Goal: Task Accomplishment & Management: Manage account settings

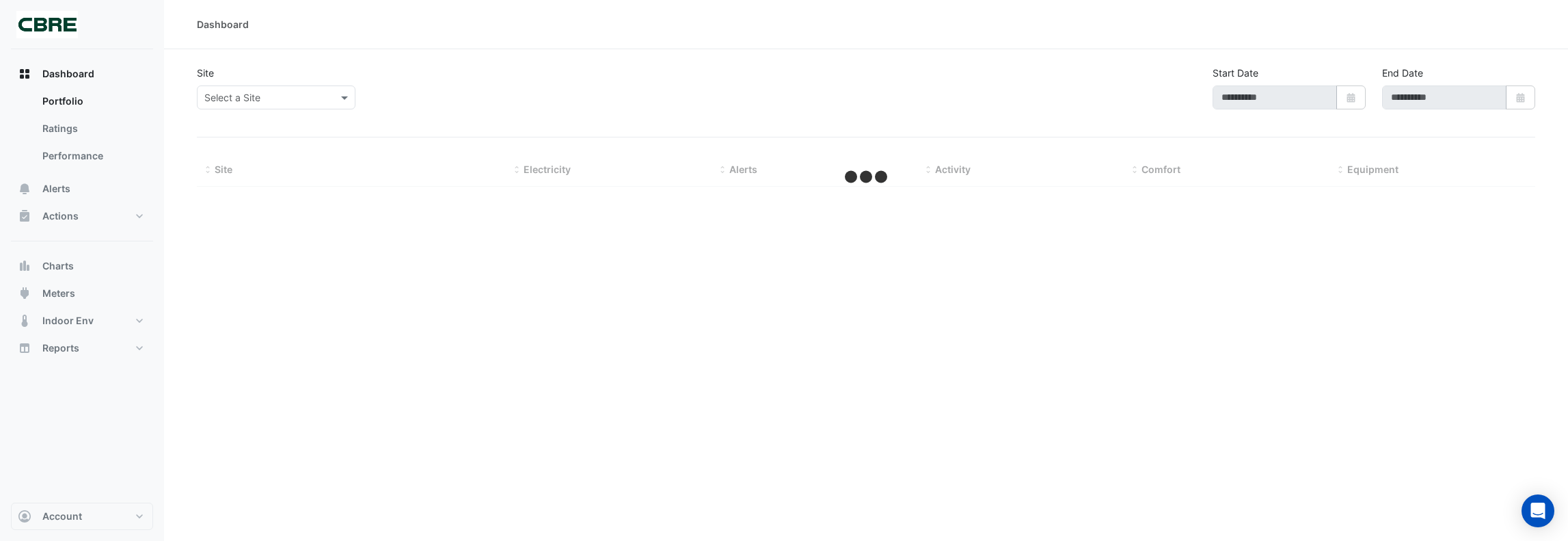
type input "**********"
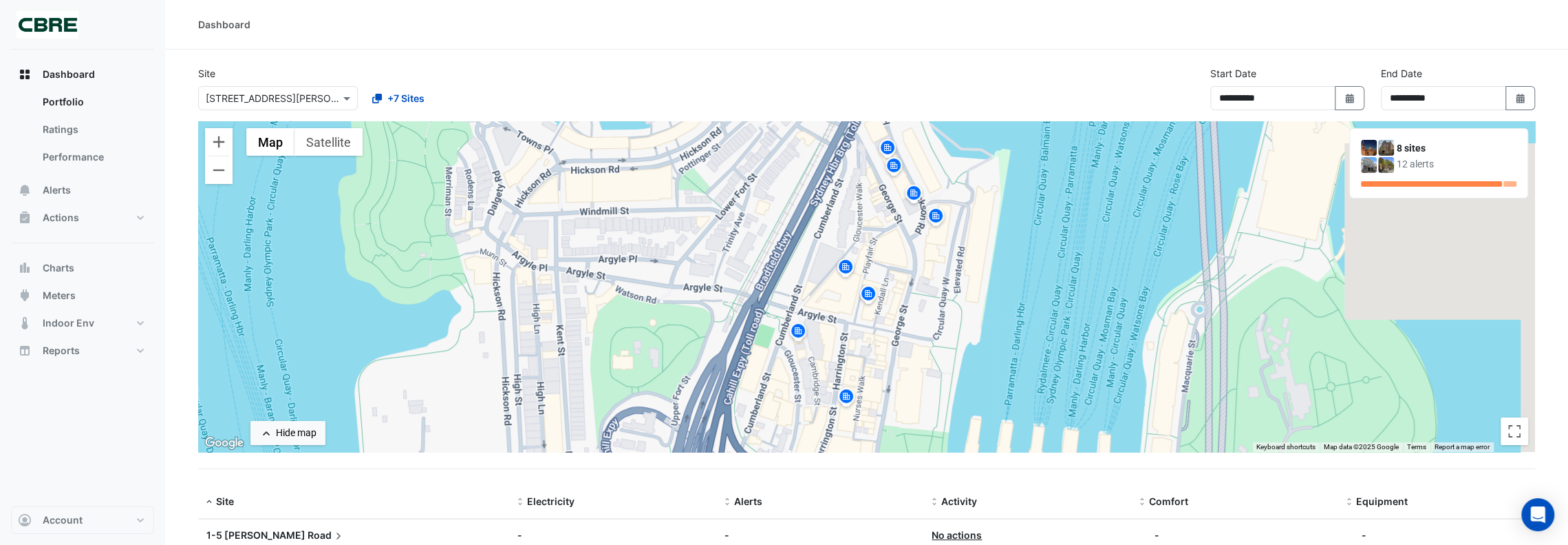
click at [845, 267] on img at bounding box center [845, 268] width 22 height 24
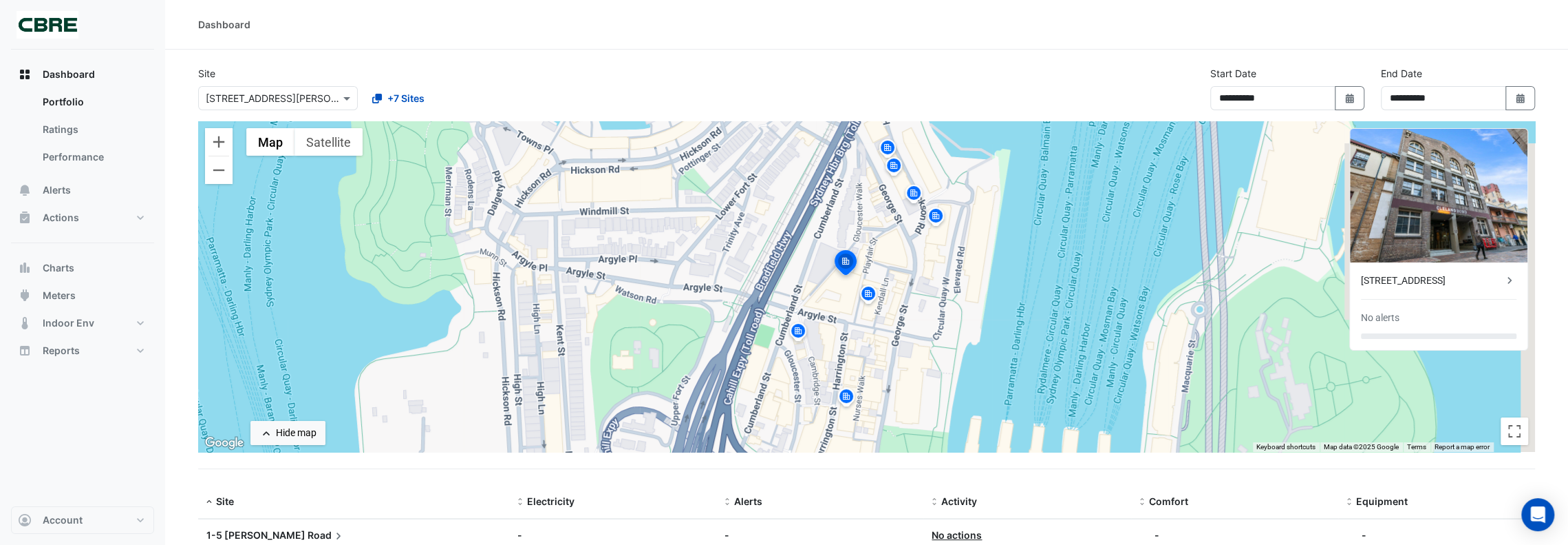
click at [883, 148] on img at bounding box center [888, 149] width 22 height 24
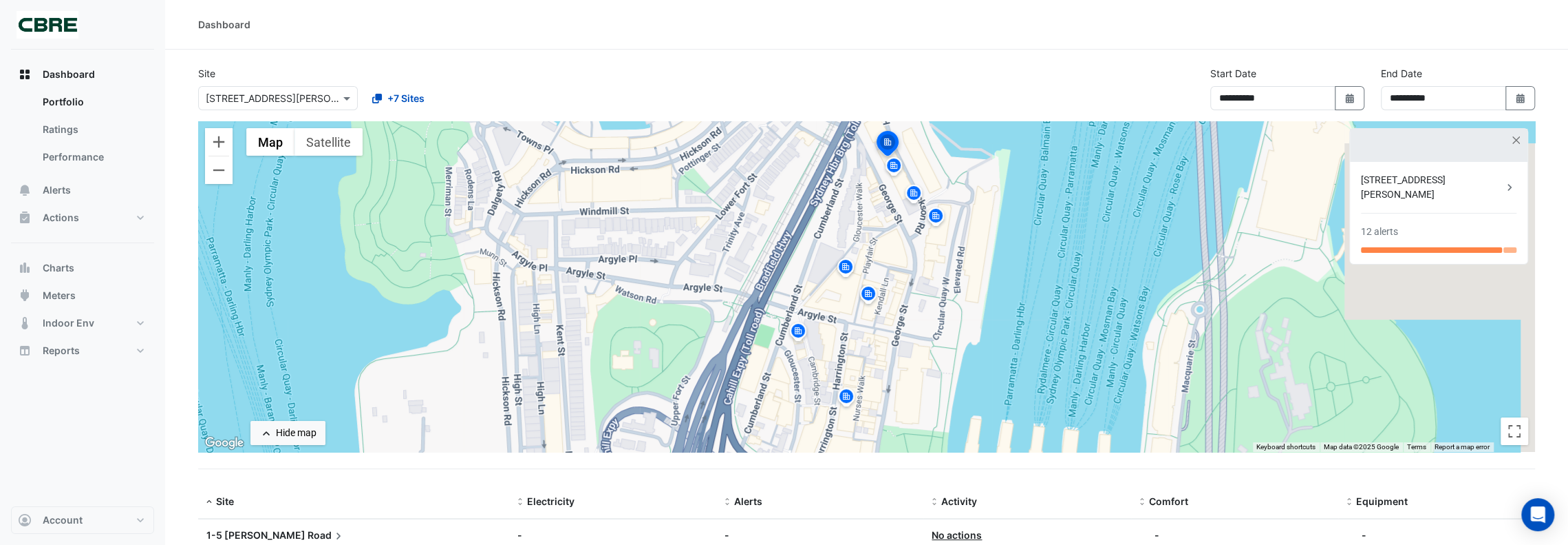
click at [898, 164] on img at bounding box center [894, 167] width 22 height 24
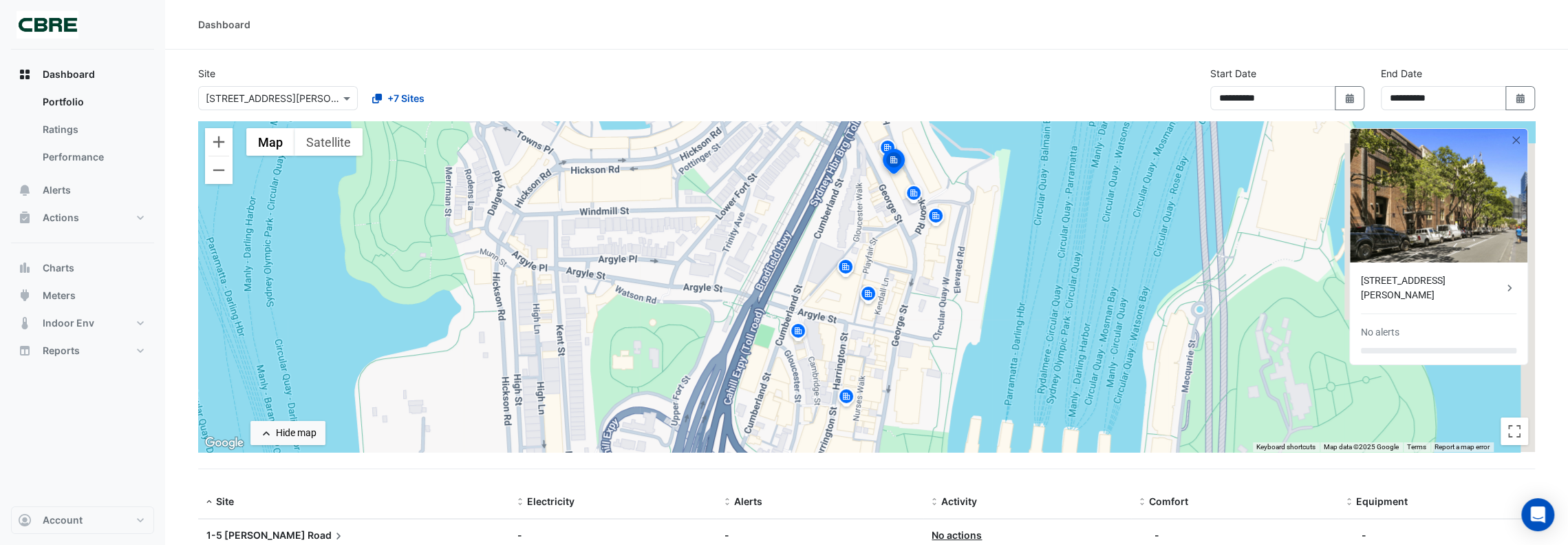
click at [891, 141] on img at bounding box center [888, 149] width 22 height 24
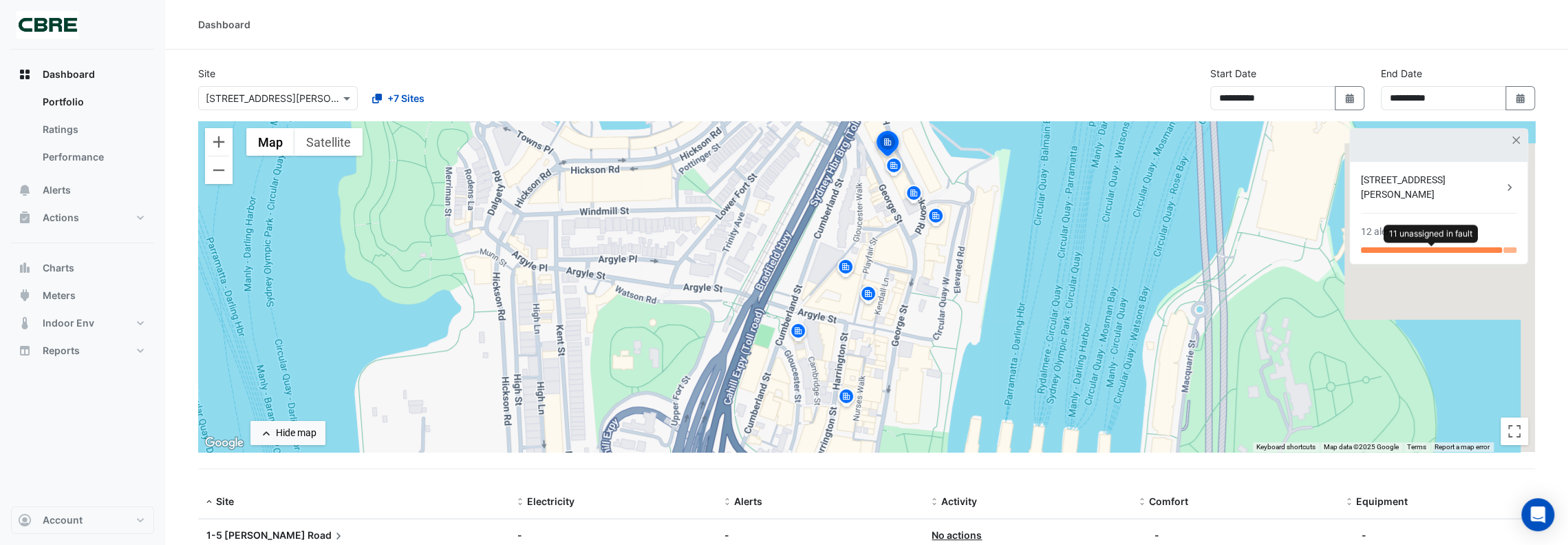
click at [1440, 248] on div at bounding box center [1431, 250] width 141 height 5
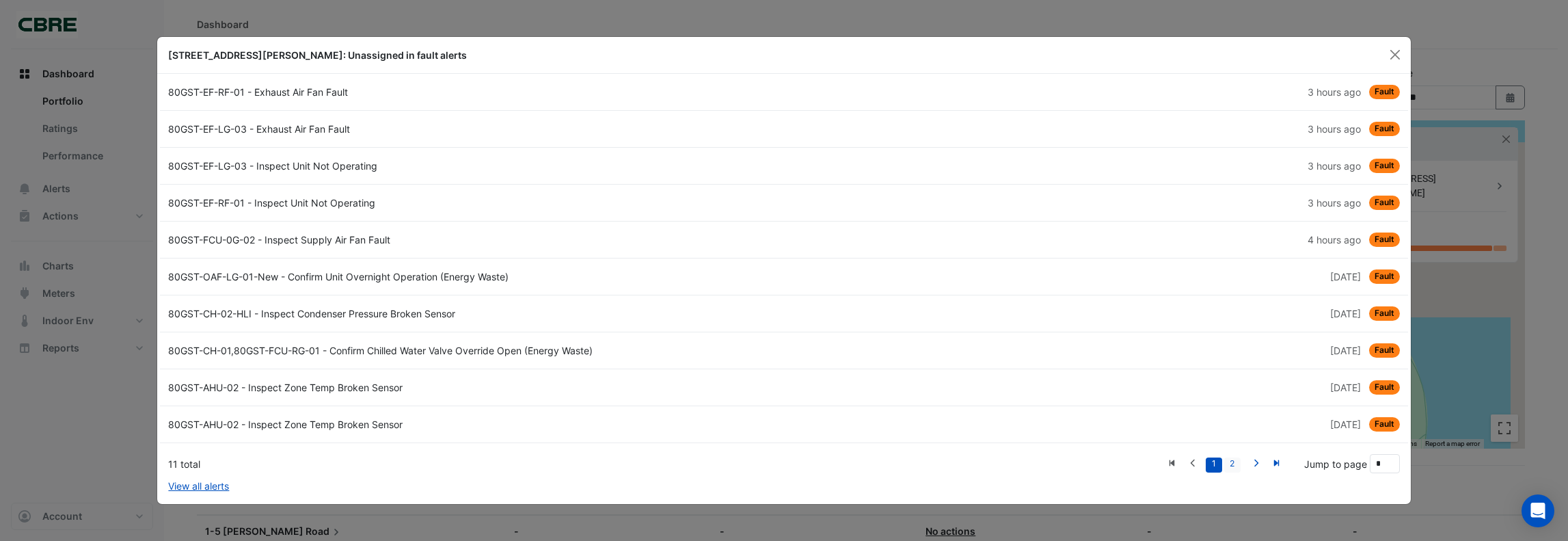
click at [1231, 459] on link "2" at bounding box center [1232, 464] width 17 height 15
type input "*"
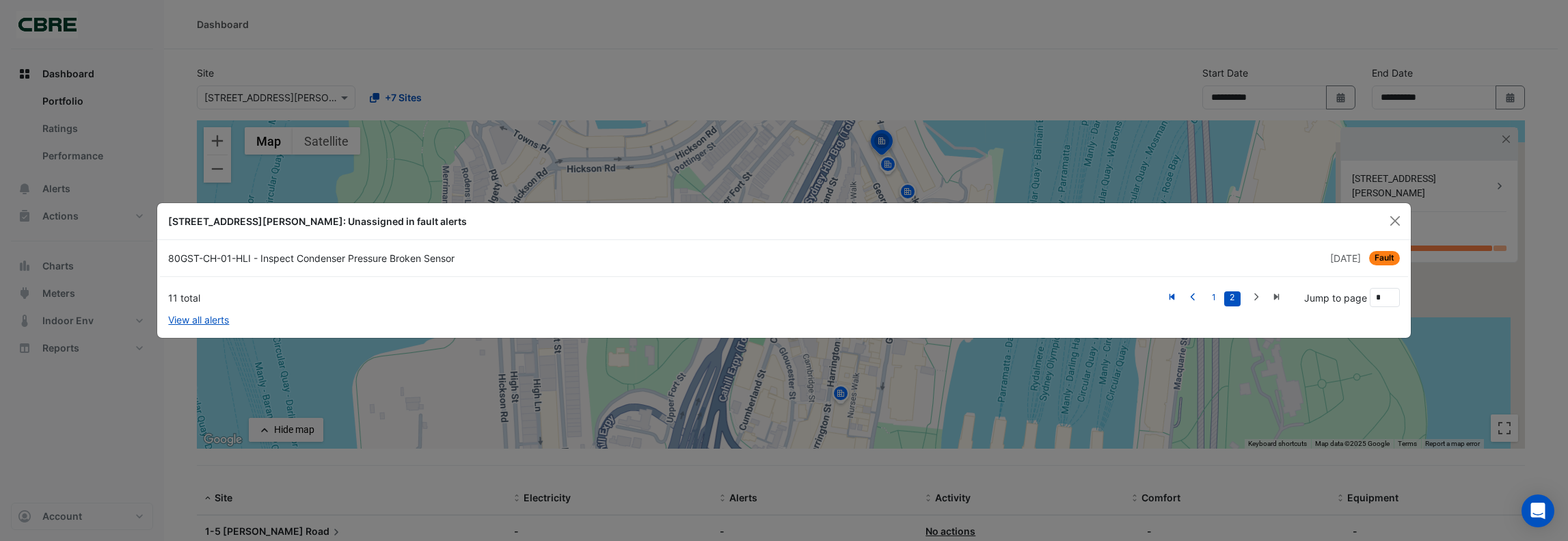
click at [1385, 211] on div "70, 80, 88 George Street: Unassigned in fault alerts" at bounding box center [783, 221] width 1253 height 37
click at [1395, 221] on button "Close" at bounding box center [1394, 220] width 20 height 20
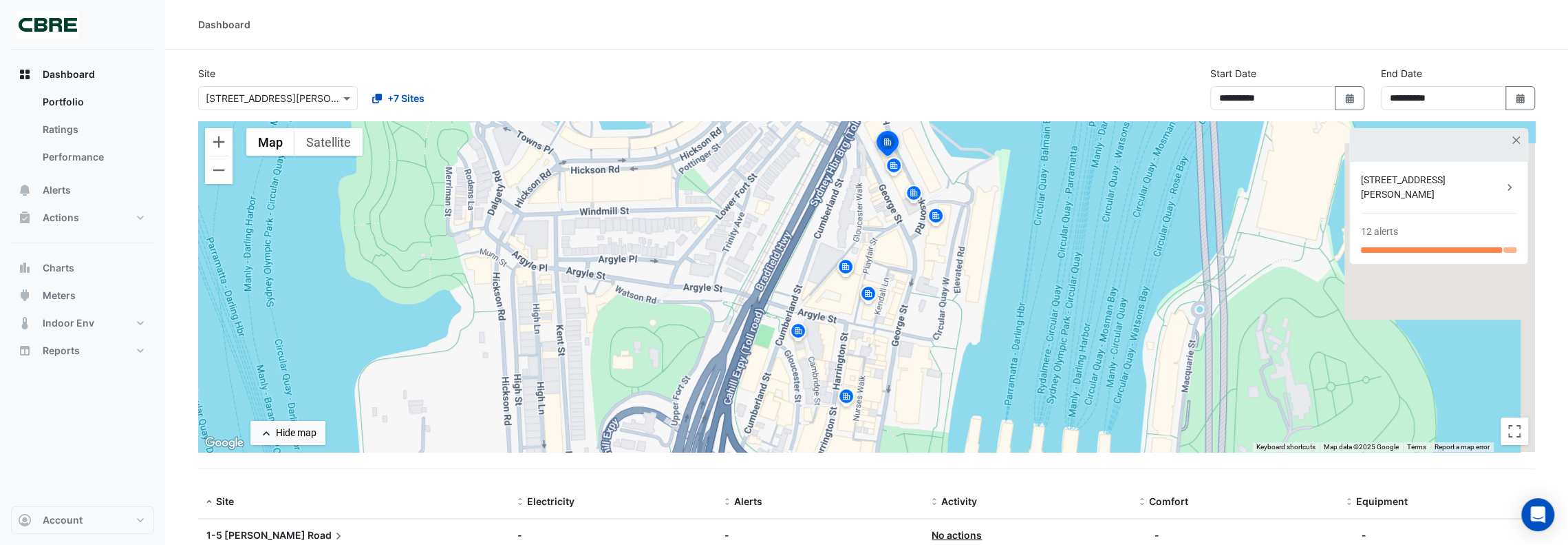
click at [896, 169] on img at bounding box center [894, 167] width 22 height 24
click at [896, 165] on img at bounding box center [893, 167] width 22 height 24
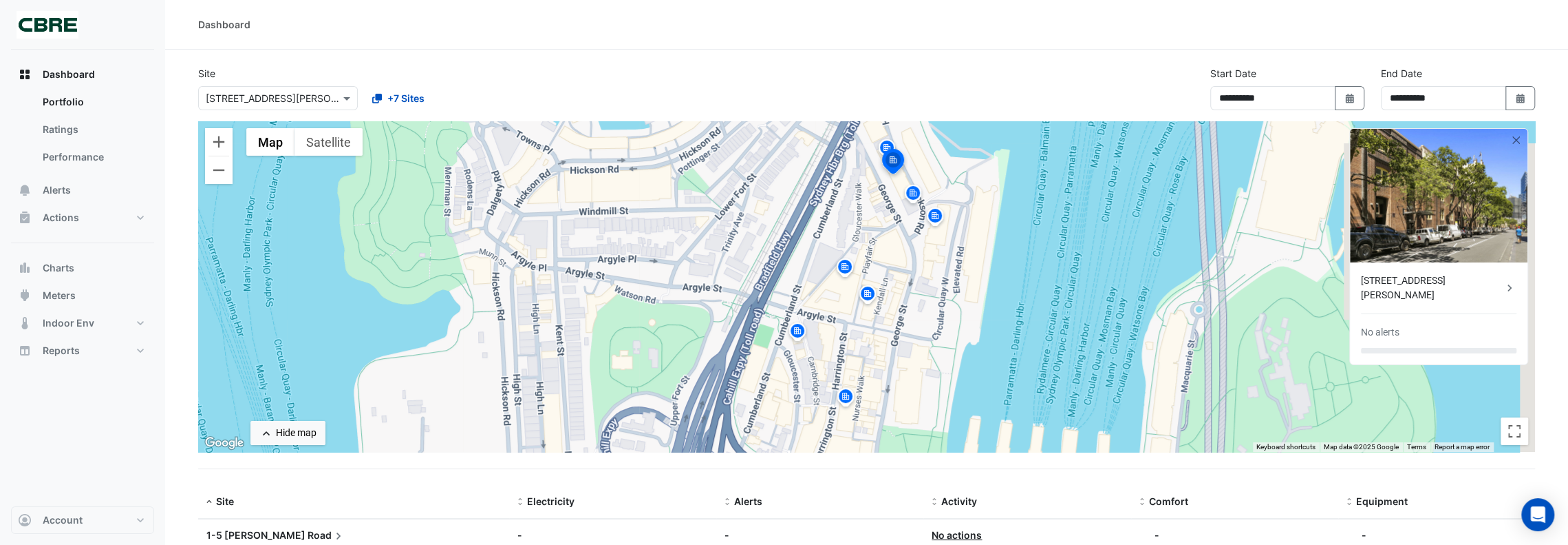
click at [917, 201] on img at bounding box center [913, 194] width 22 height 24
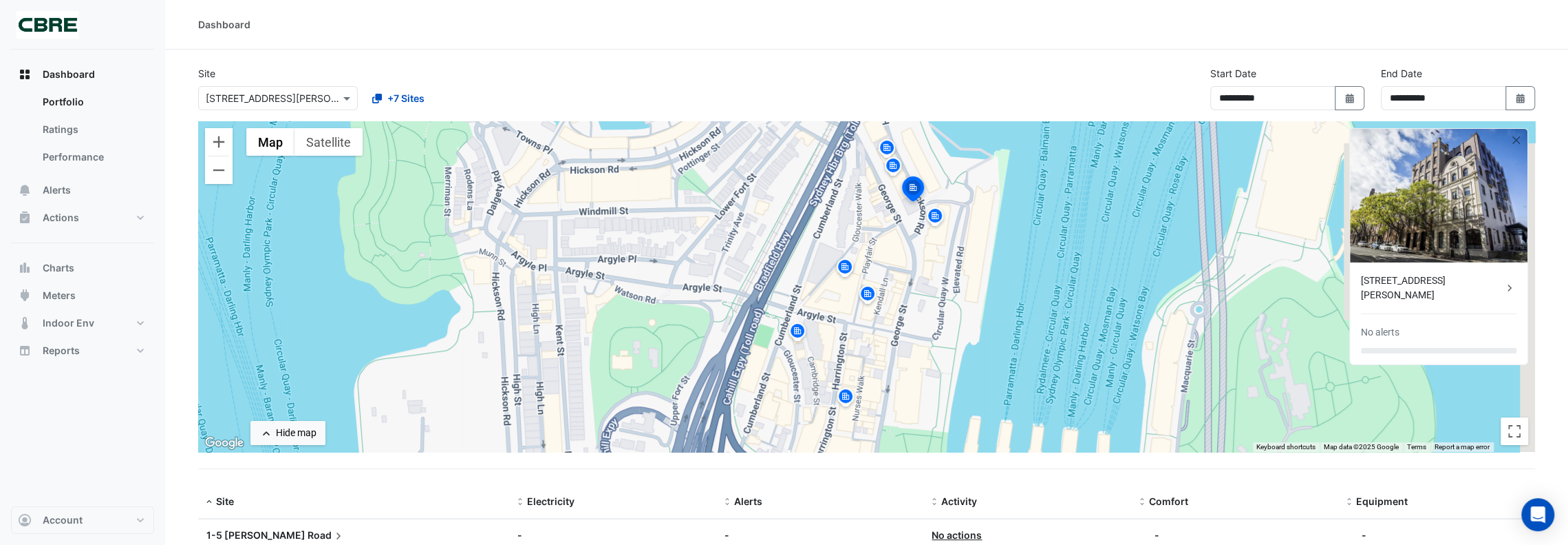
drag, startPoint x: 950, startPoint y: 227, endPoint x: 906, endPoint y: 216, distance: 45.4
click at [949, 227] on div "To navigate, press the arrow keys. To activate drag with keyboard, press Alt + …" at bounding box center [866, 287] width 1337 height 330
click at [929, 217] on img at bounding box center [935, 217] width 22 height 24
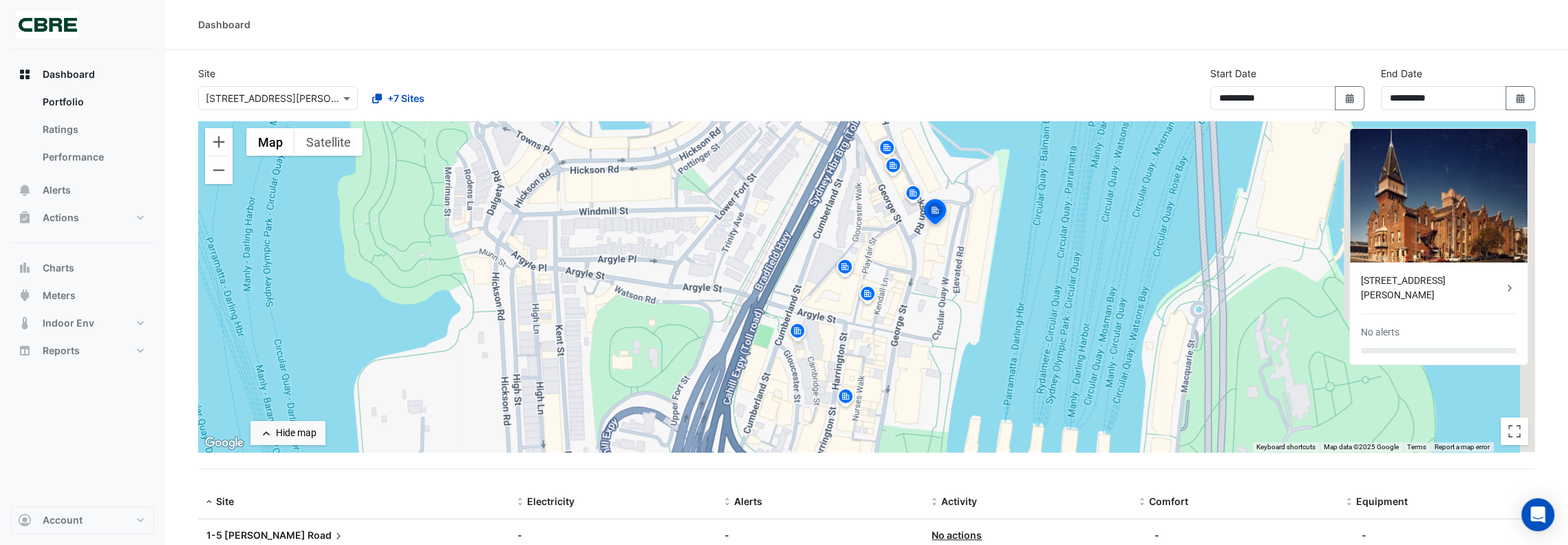
click at [873, 288] on img at bounding box center [867, 296] width 22 height 24
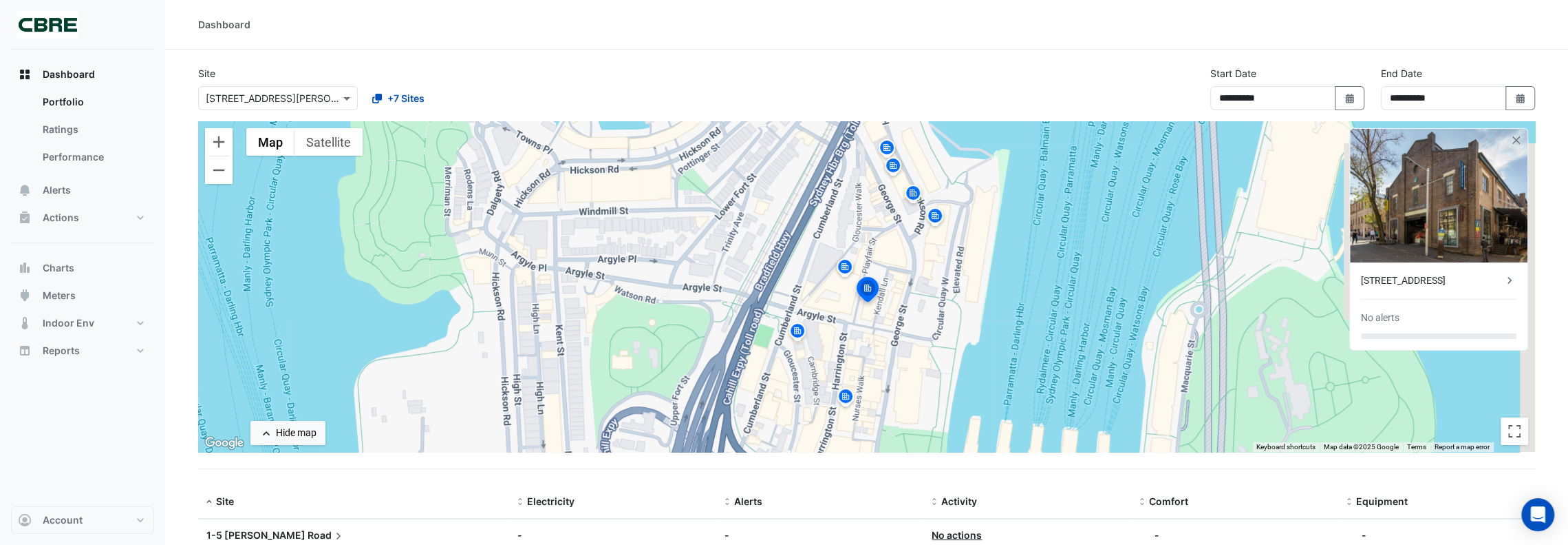
click at [848, 272] on img at bounding box center [844, 268] width 22 height 24
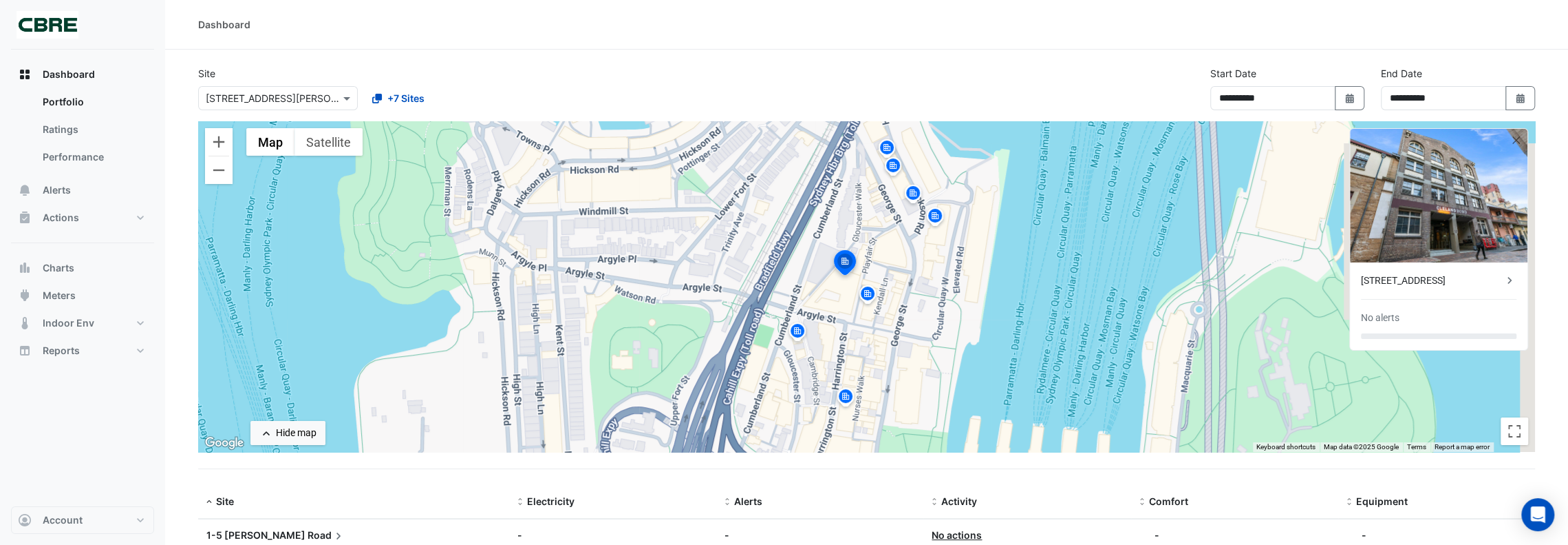
click at [793, 330] on img at bounding box center [797, 333] width 22 height 24
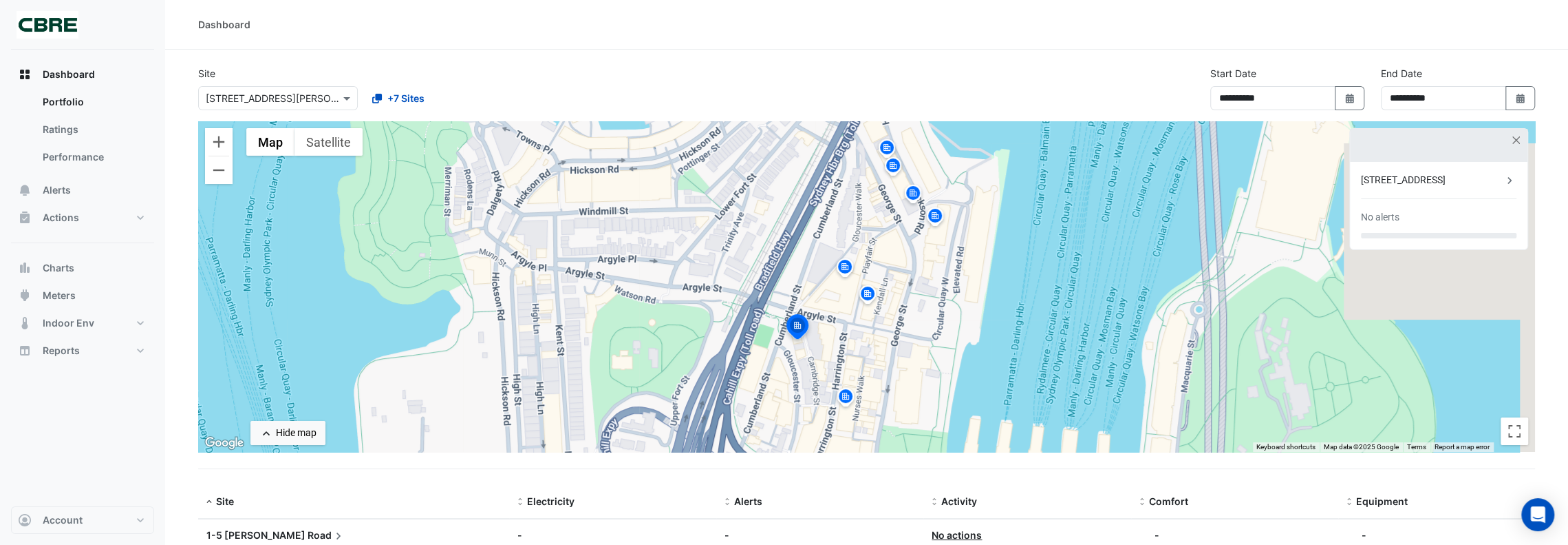
click at [852, 399] on img at bounding box center [845, 398] width 22 height 24
click at [122, 522] on button "Account" at bounding box center [82, 519] width 143 height 28
click at [48, 361] on link "Account Settings" at bounding box center [82, 363] width 130 height 28
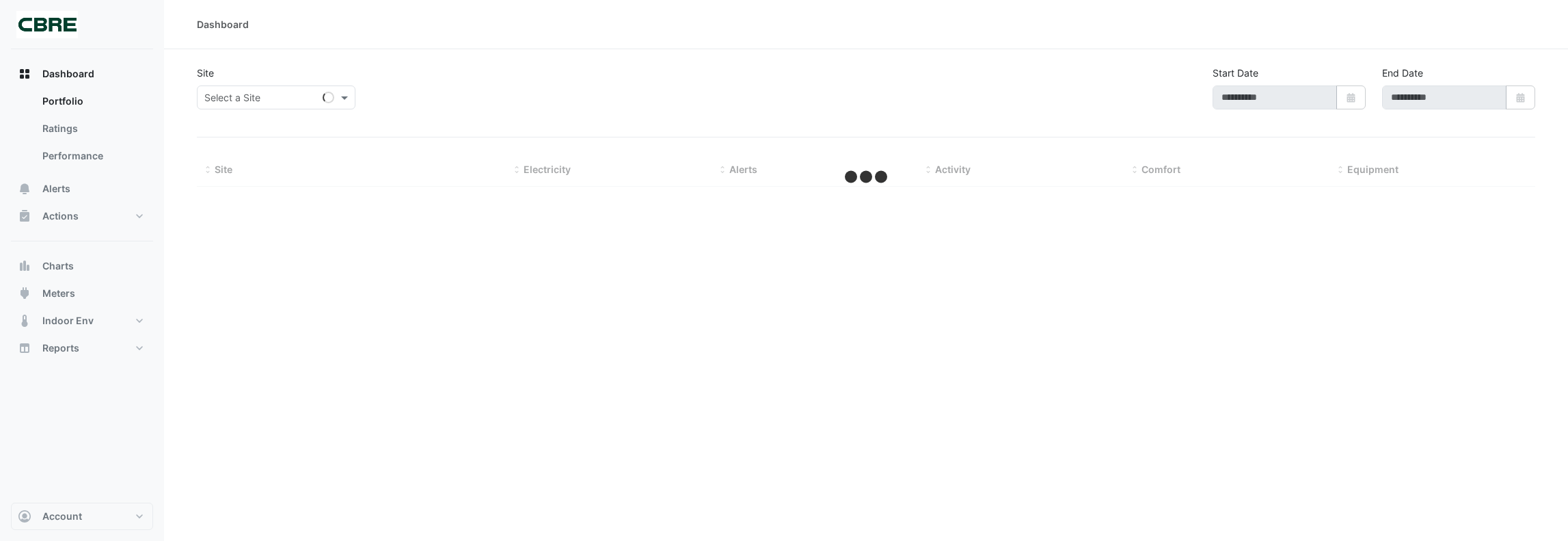
type input "**********"
